Goal: Task Accomplishment & Management: Manage account settings

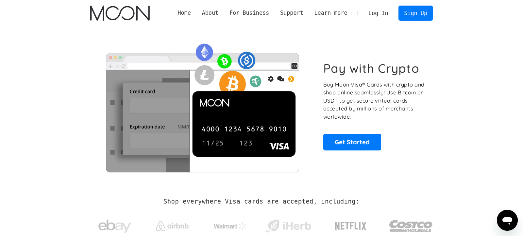
click at [385, 13] on link "Log In" at bounding box center [378, 13] width 31 height 14
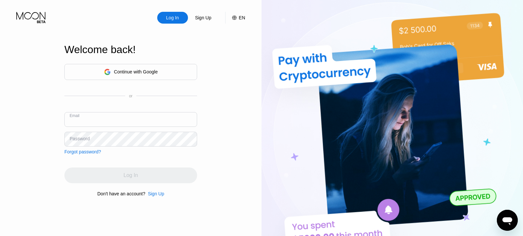
click at [127, 118] on input "text" at bounding box center [130, 119] width 133 height 15
click at [147, 123] on input "text" at bounding box center [130, 119] width 133 height 15
click at [146, 123] on input "text" at bounding box center [130, 119] width 133 height 15
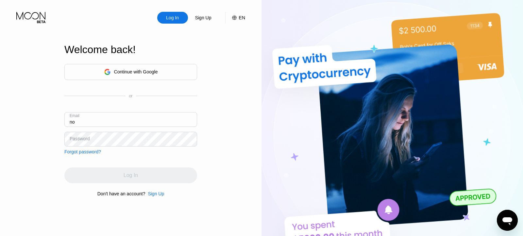
type input "no"
click at [79, 150] on div "Forgot password?" at bounding box center [82, 151] width 37 height 5
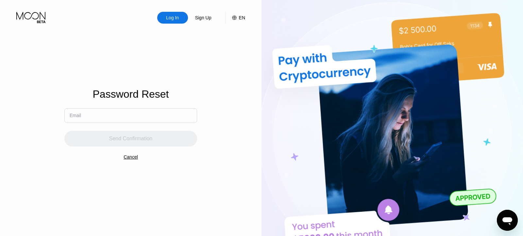
click at [136, 117] on input "text" at bounding box center [130, 115] width 133 height 15
type input "noursalam"
